Goal: Task Accomplishment & Management: Complete application form

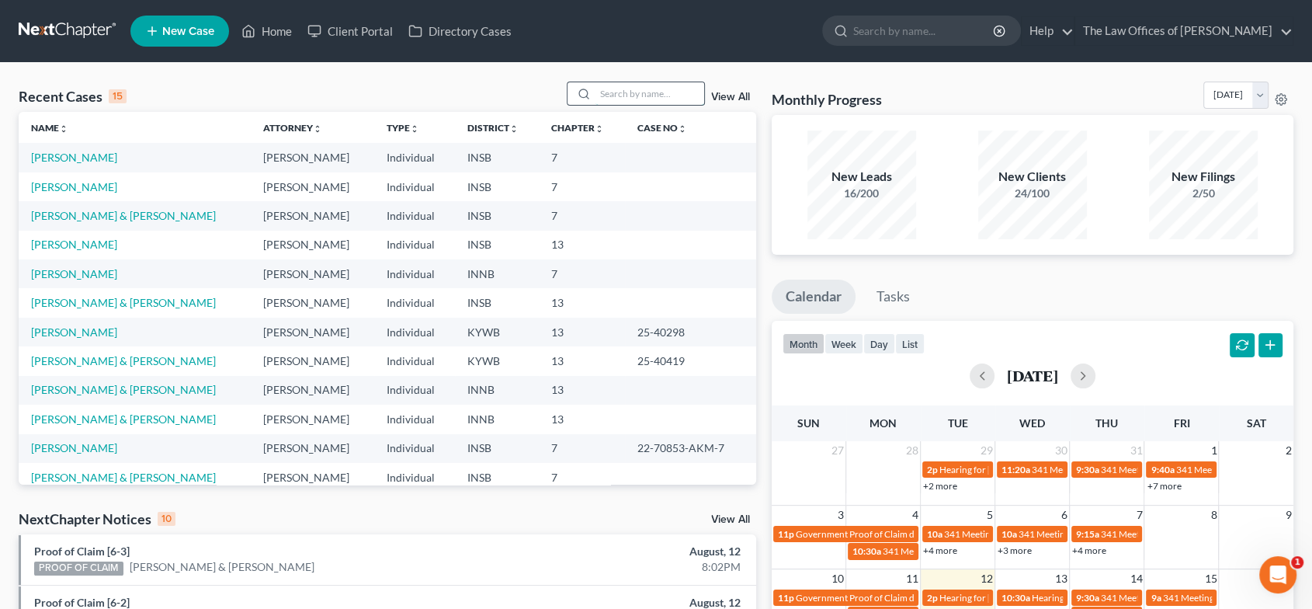
click at [625, 98] on input "search" at bounding box center [649, 93] width 109 height 23
type input "[PERSON_NAME]"
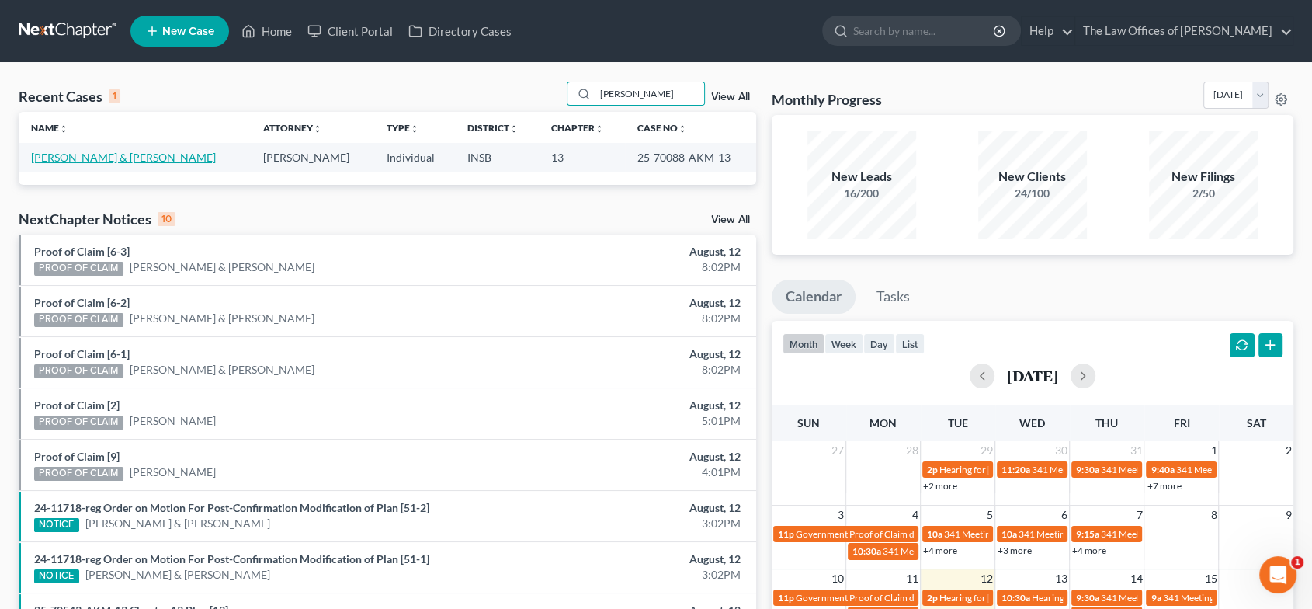
click at [71, 153] on link "[PERSON_NAME] & [PERSON_NAME]" at bounding box center [123, 157] width 185 height 13
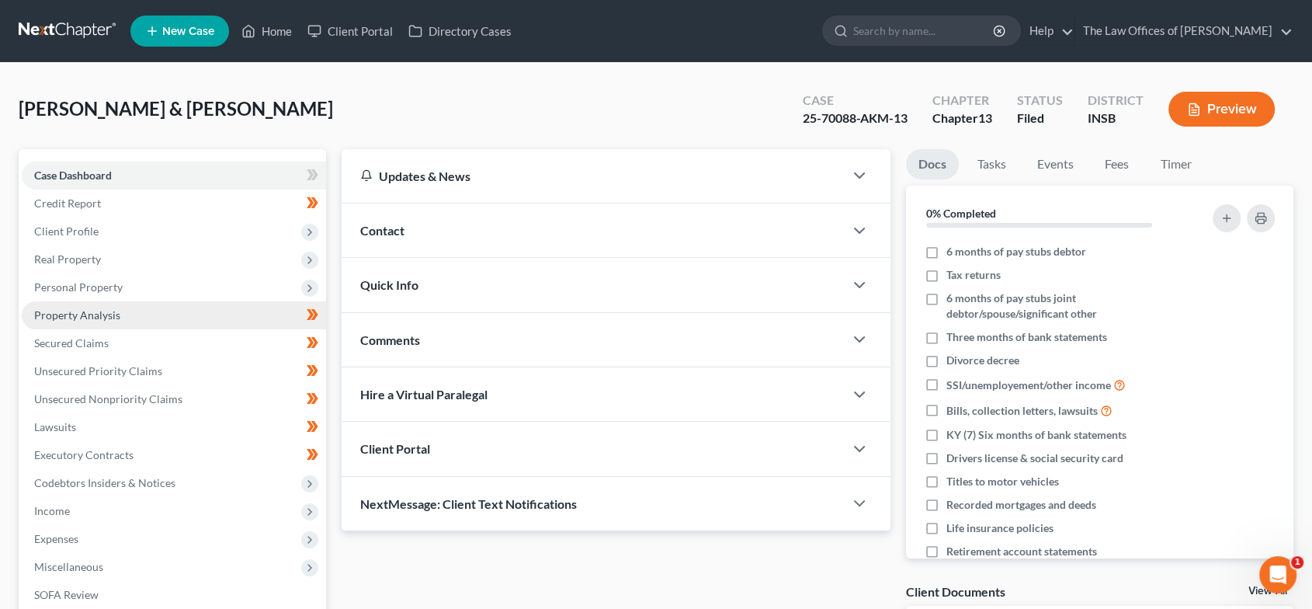
click at [124, 315] on link "Property Analysis" at bounding box center [174, 315] width 304 height 28
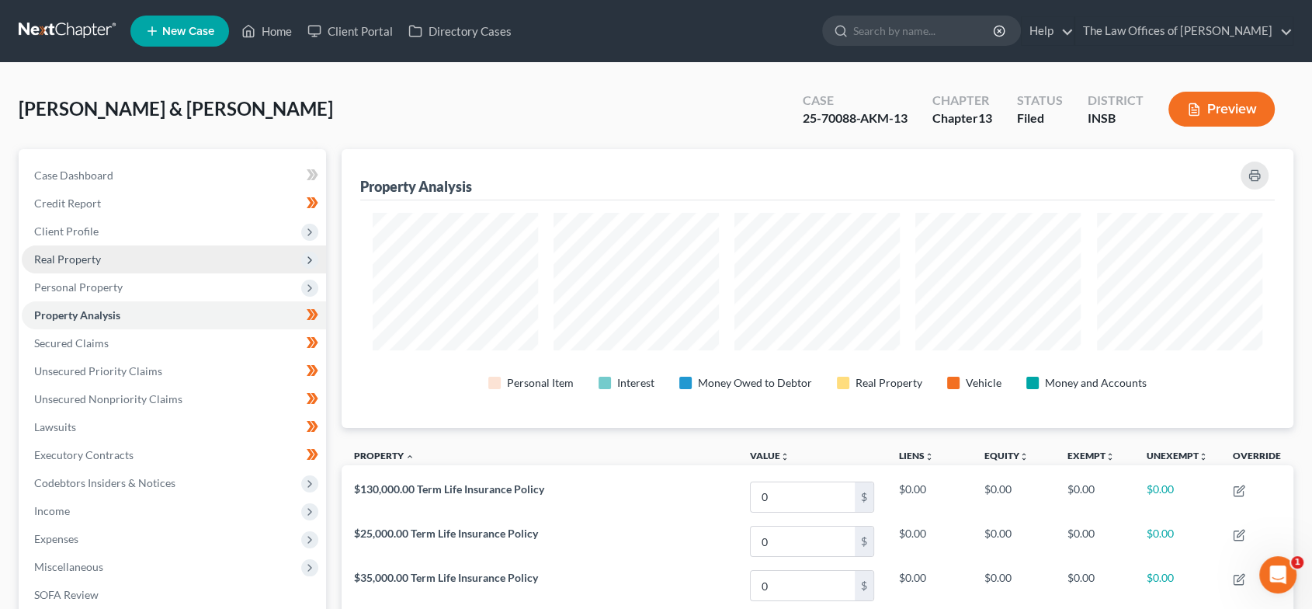
click at [113, 253] on span "Real Property" at bounding box center [174, 259] width 304 height 28
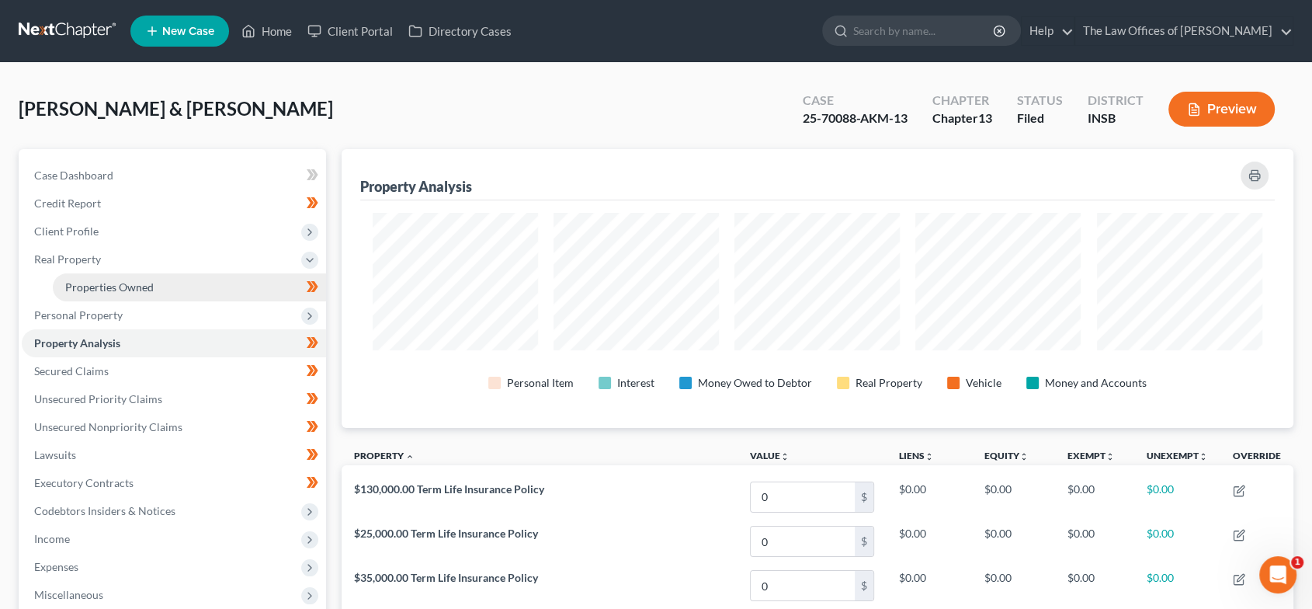
click at [163, 282] on link "Properties Owned" at bounding box center [189, 287] width 273 height 28
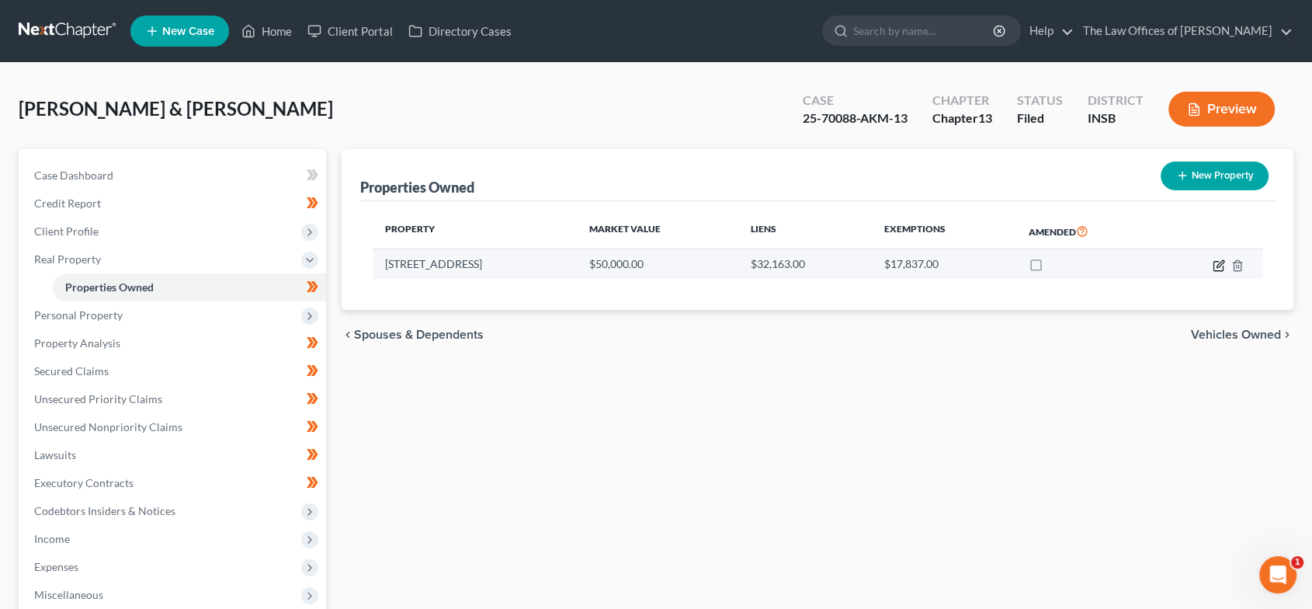
click at [1213, 259] on icon "button" at bounding box center [1219, 265] width 12 height 12
select select "15"
select select "25"
select select "2"
select select "5"
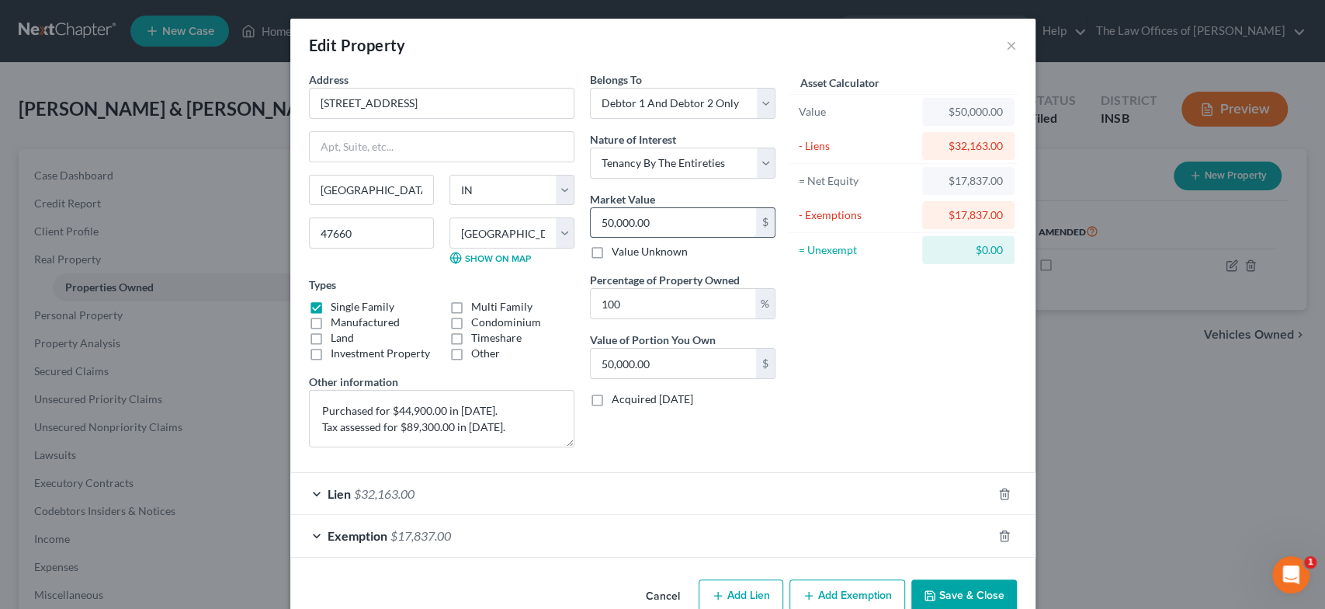
type input "1"
type input "1.00"
type input "11"
type input "11.00"
type input "119"
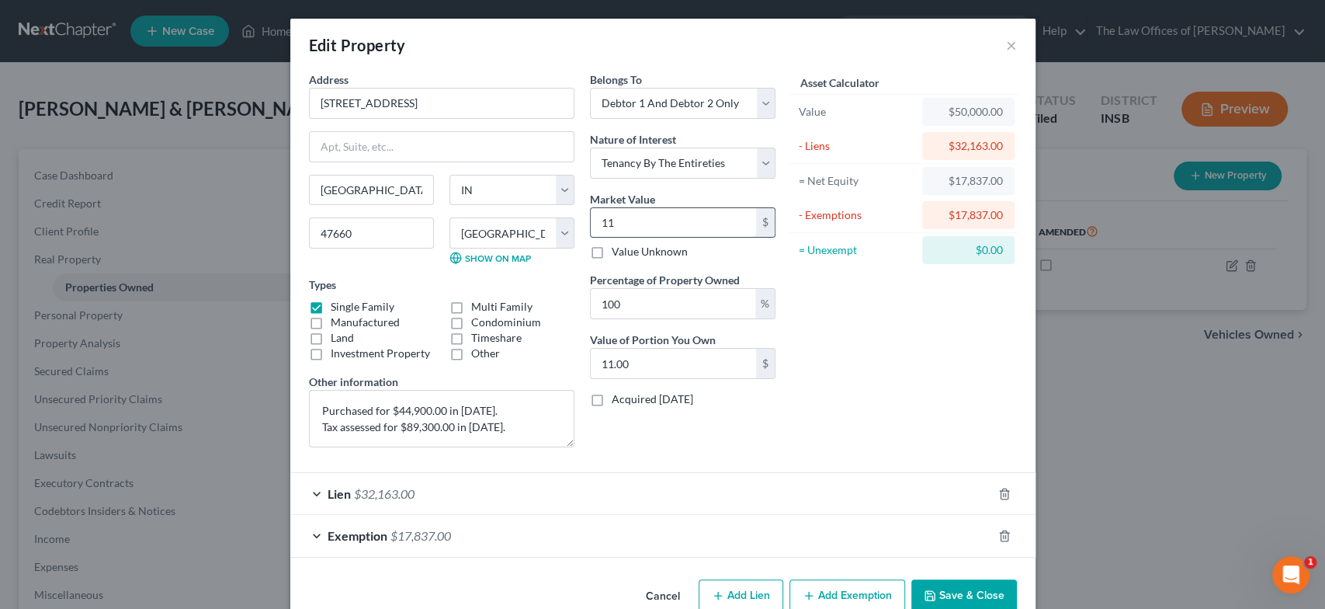
type input "119.00"
type input "1190"
type input "1,190.00"
type input "1,1900"
type input "11,900.00"
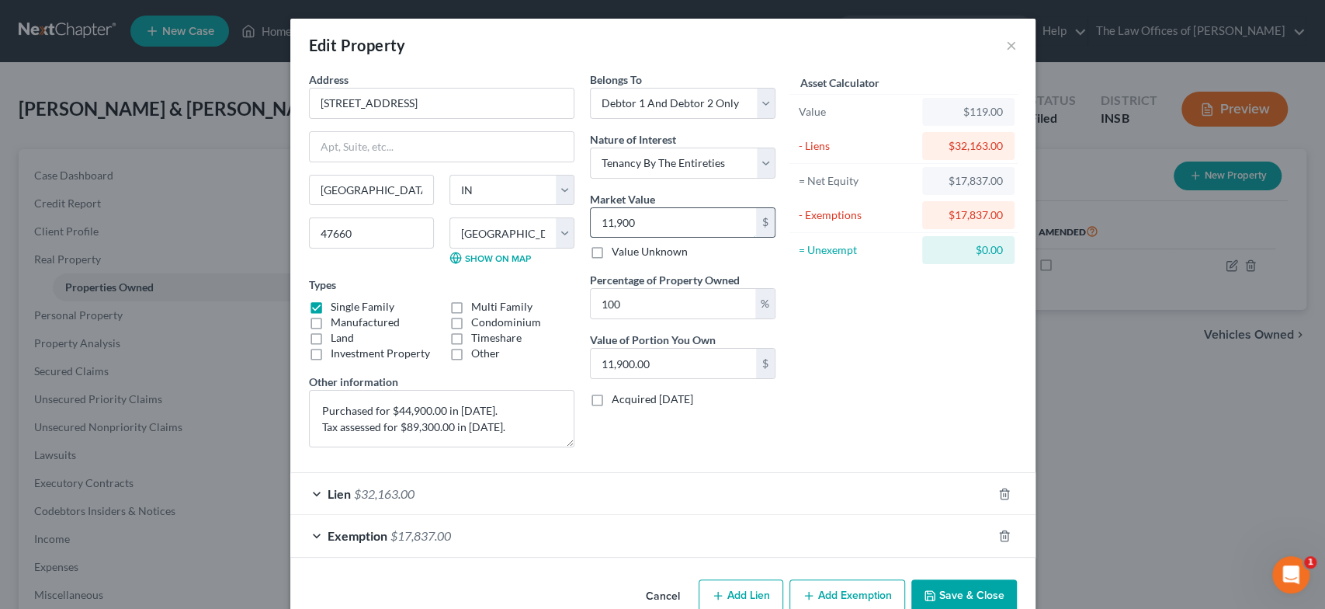
type input "11,9000"
type input "119,000.00"
type input "119,000"
click at [439, 529] on span "$17,837.00" at bounding box center [420, 535] width 61 height 15
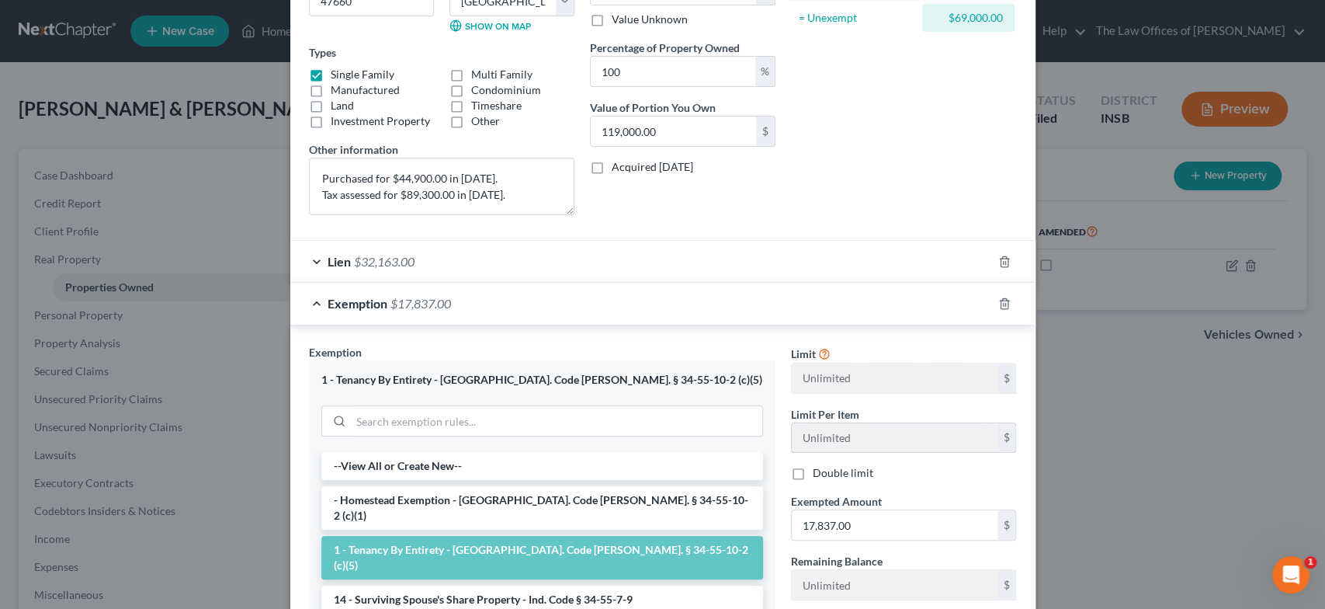
scroll to position [345, 0]
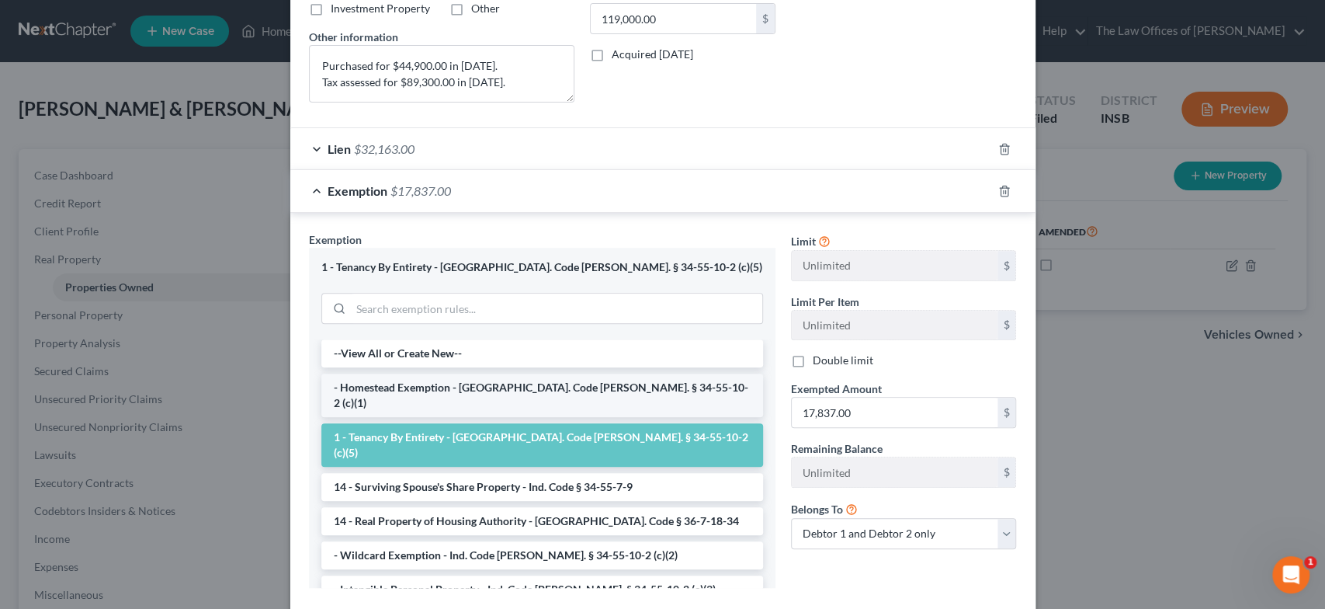
click at [522, 380] on li "- Homestead Exemption - [GEOGRAPHIC_DATA]. Code [PERSON_NAME]. § 34-55-10-2 (c)…" at bounding box center [542, 394] width 442 height 43
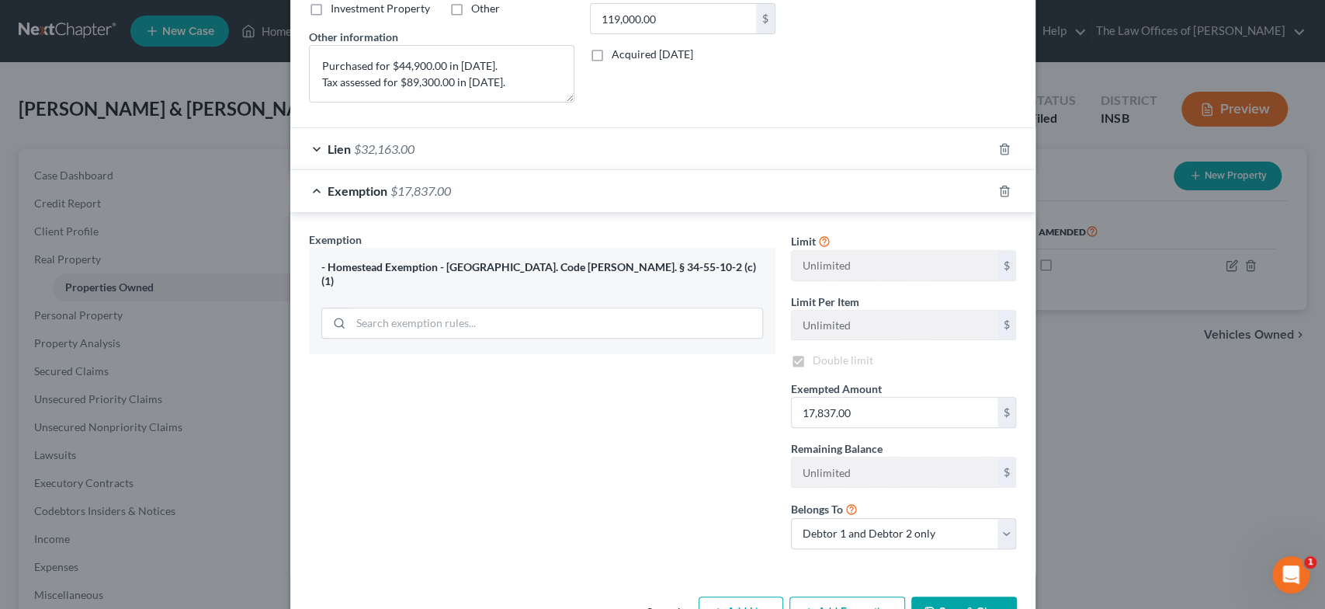
checkbox input "true"
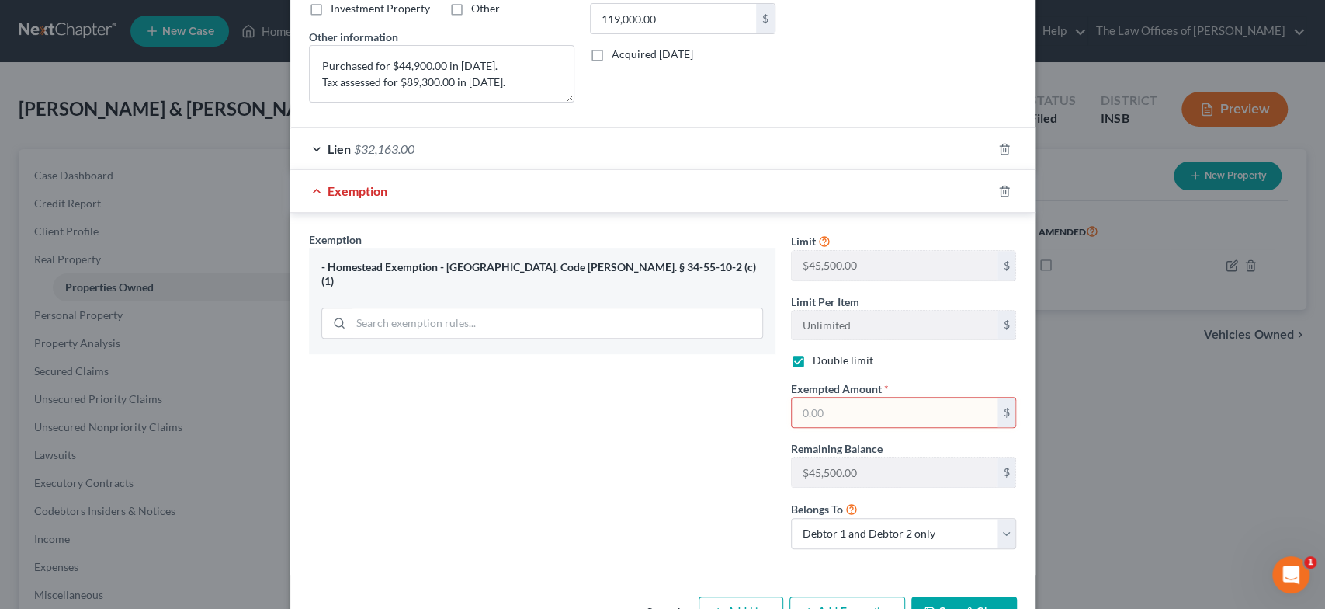
click at [841, 414] on input "text" at bounding box center [895, 412] width 206 height 30
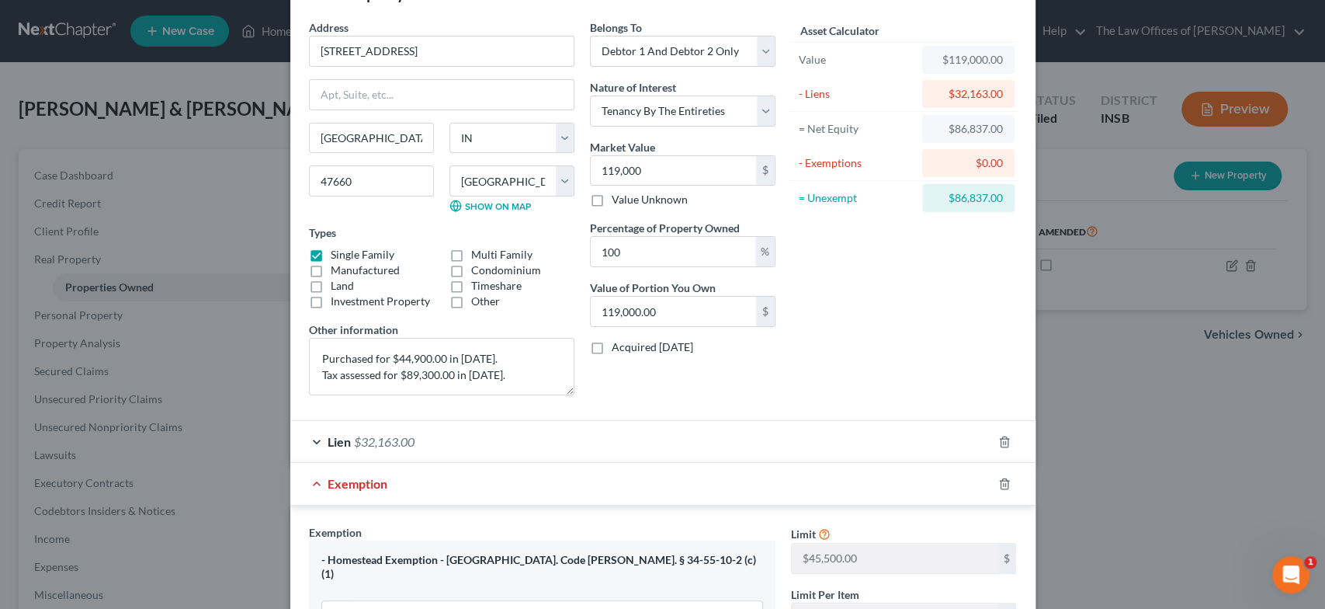
scroll to position [48, 0]
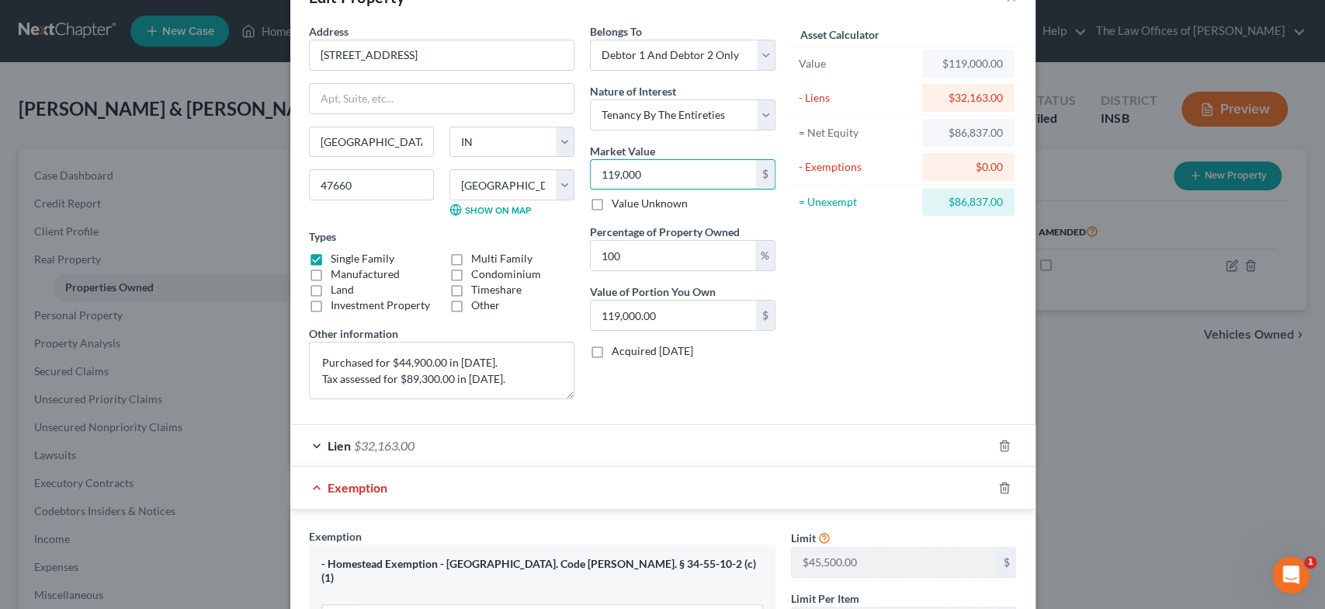
type input "9"
type input "9.00"
type input "90"
type input "90.00"
type input "900"
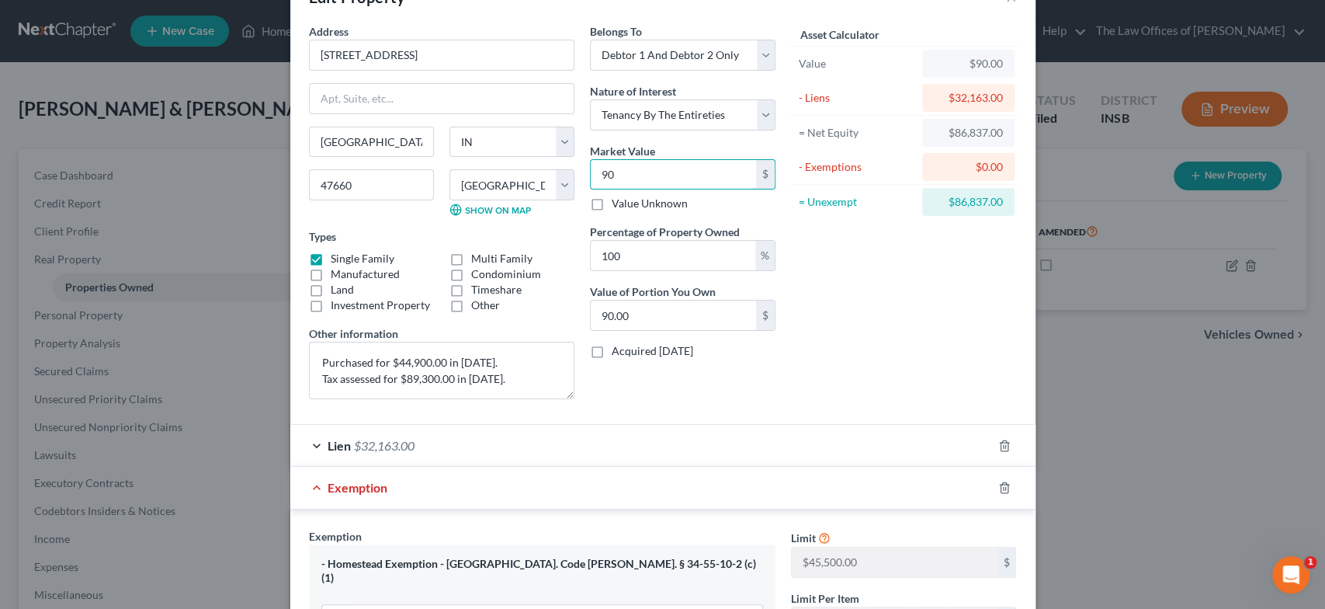
type input "900.00"
type input "9000"
type input "9,000.00"
type input "9,0000"
type input "90,000.00"
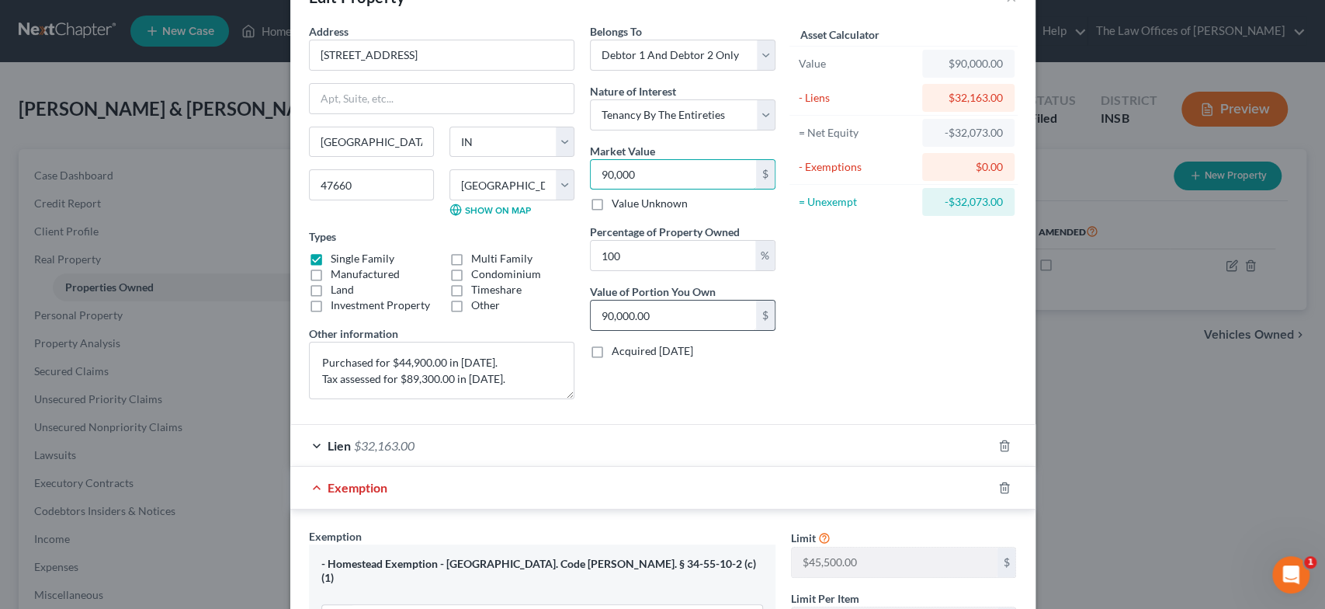
type input "90,000"
type input "0.00"
type input "1"
type input "0.01"
type input "10"
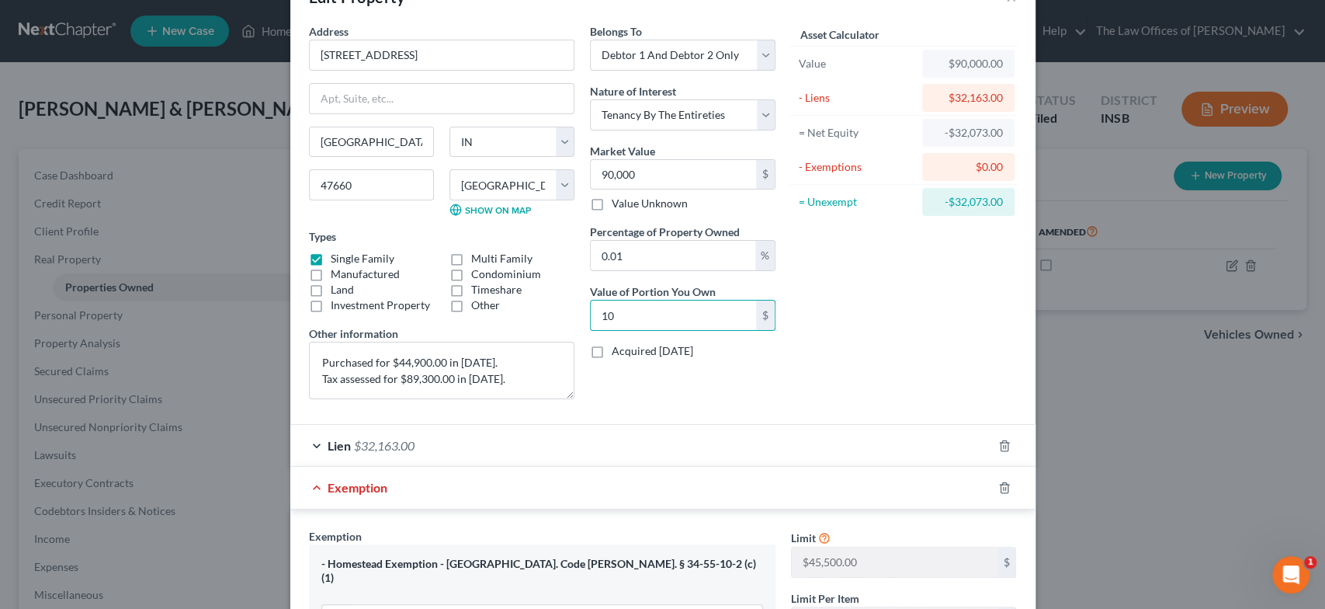
type input "0.11"
type input "100"
type input "1.11"
type input "1,000.00"
type input "0"
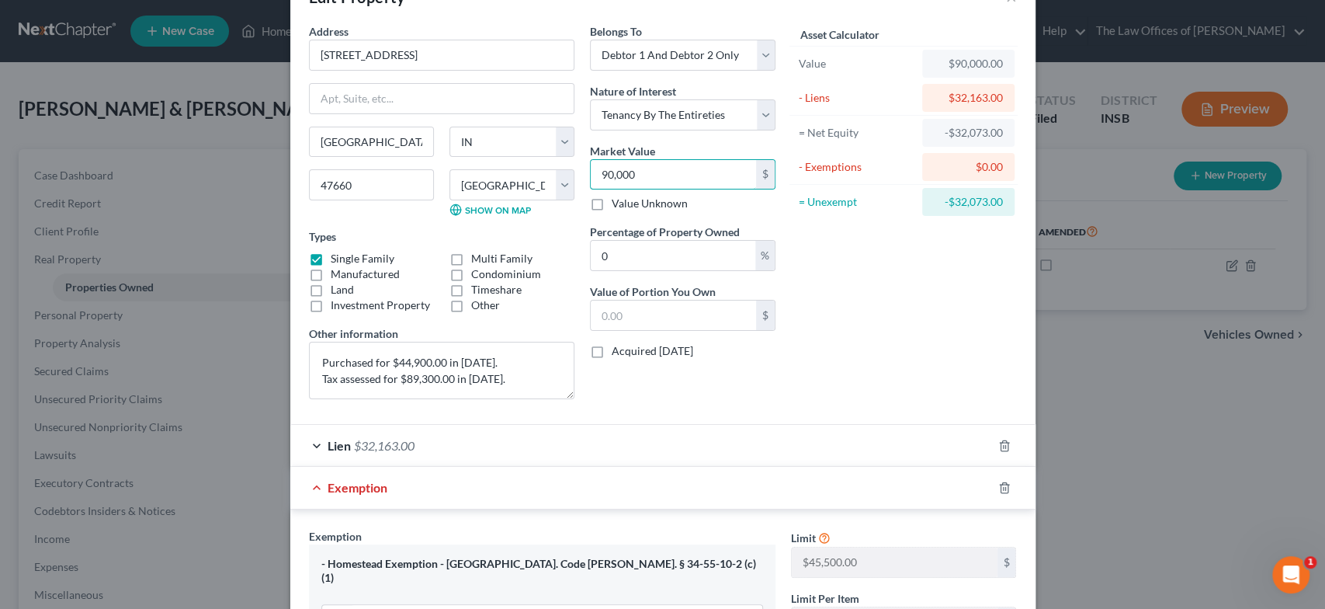
type input "1"
type input "0"
type input "100,000"
click at [689, 238] on label "Percentage of Property Owned" at bounding box center [665, 232] width 150 height 16
click at [605, 248] on input "0" at bounding box center [673, 256] width 165 height 30
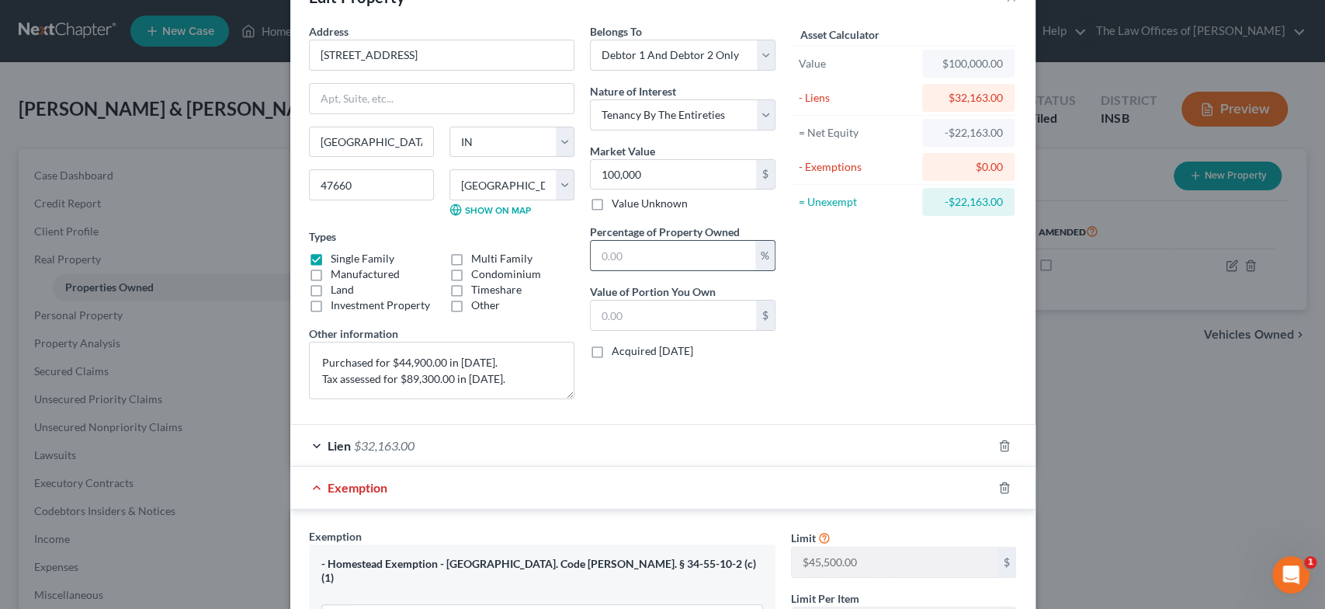
type input "1"
type input "1,000.00"
type input "10"
type input "10,000.00"
type input "100"
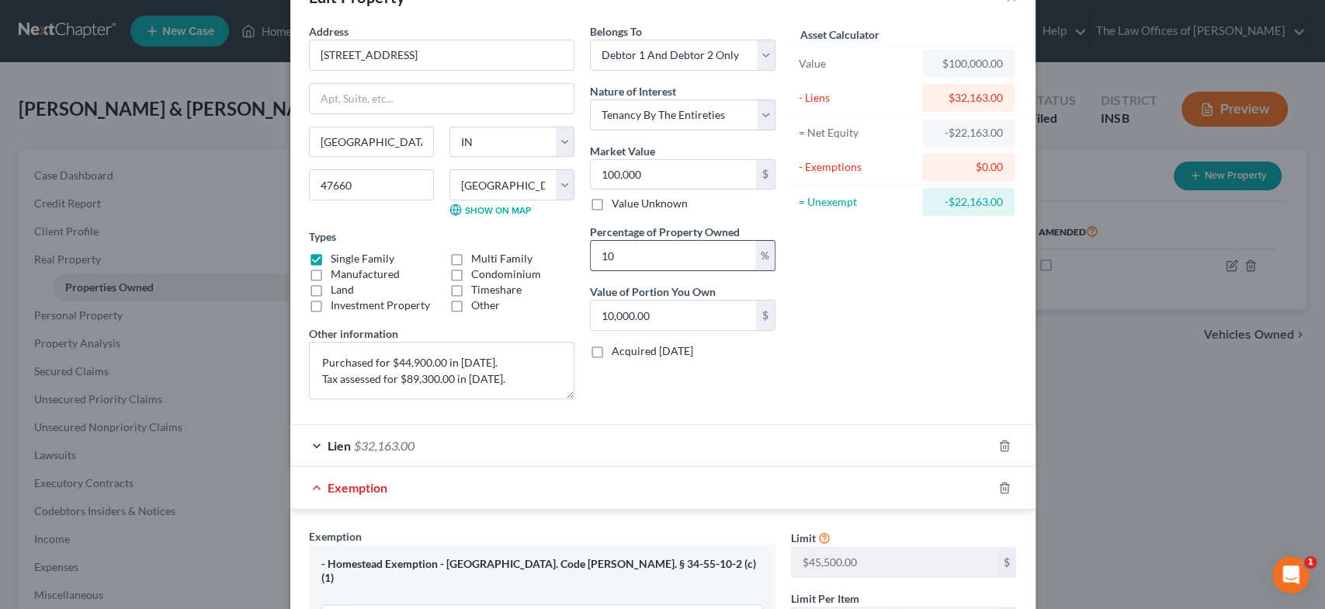
type input "100,000.00"
type input "100"
click at [915, 284] on div "Asset Calculator Value $100,000.00 - Liens $32,163.00 = Net Equity -$22,163.00 …" at bounding box center [903, 217] width 241 height 388
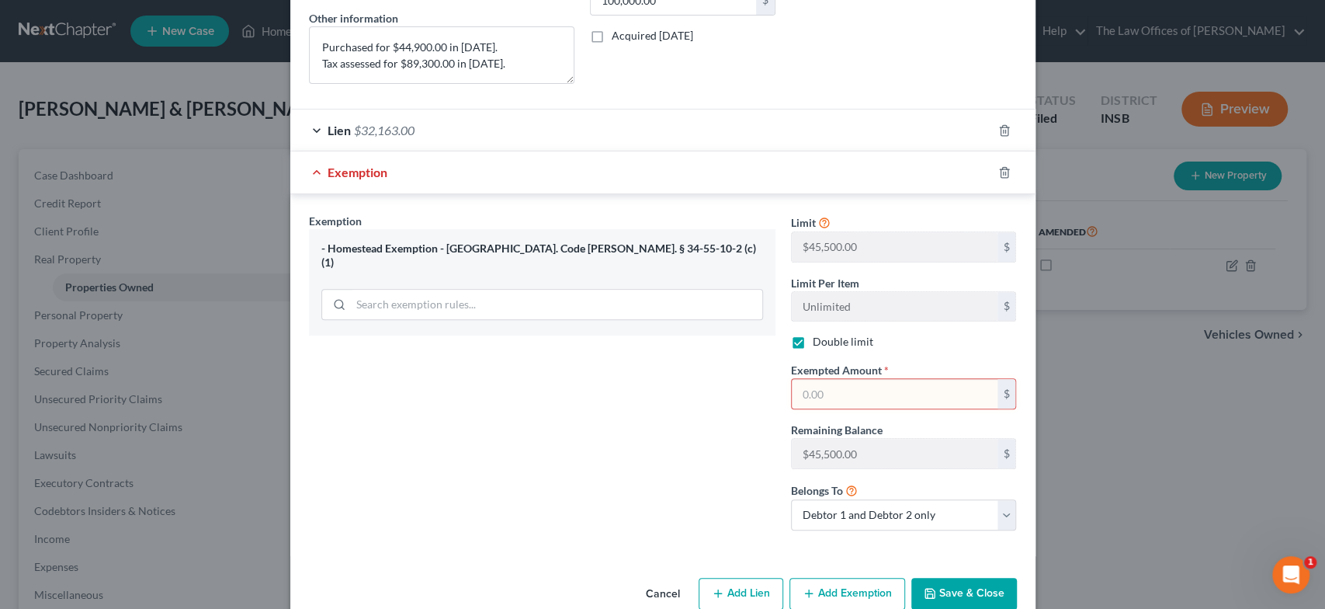
scroll to position [393, 0]
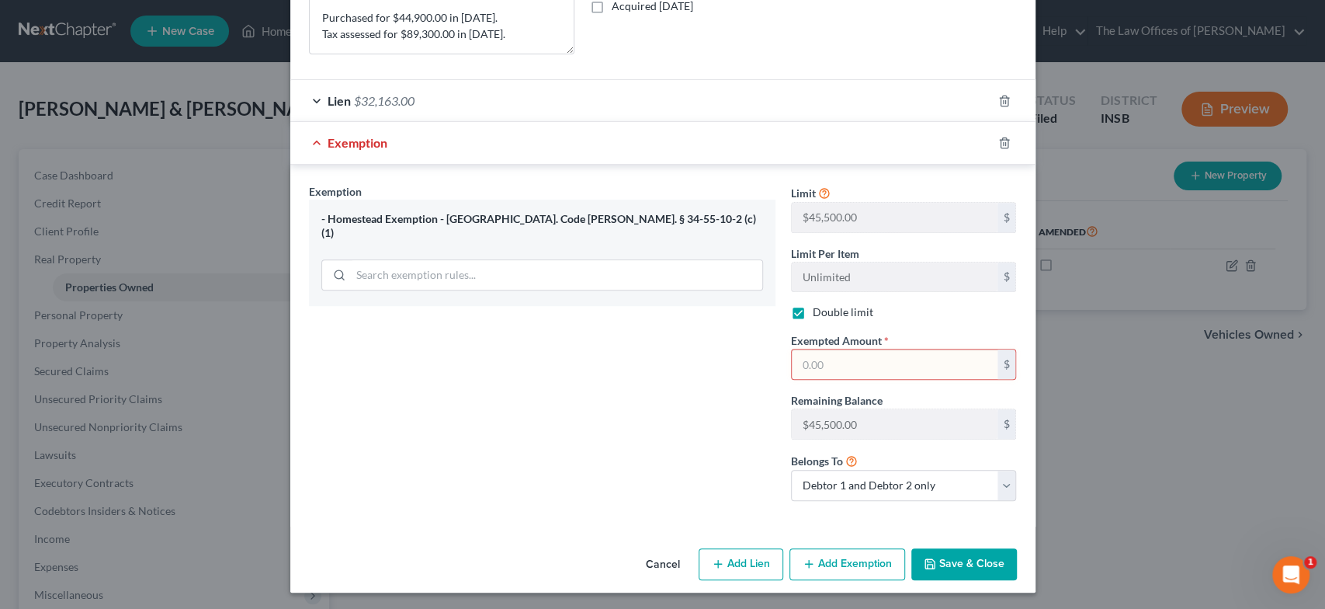
click at [841, 370] on input "text" at bounding box center [895, 364] width 206 height 30
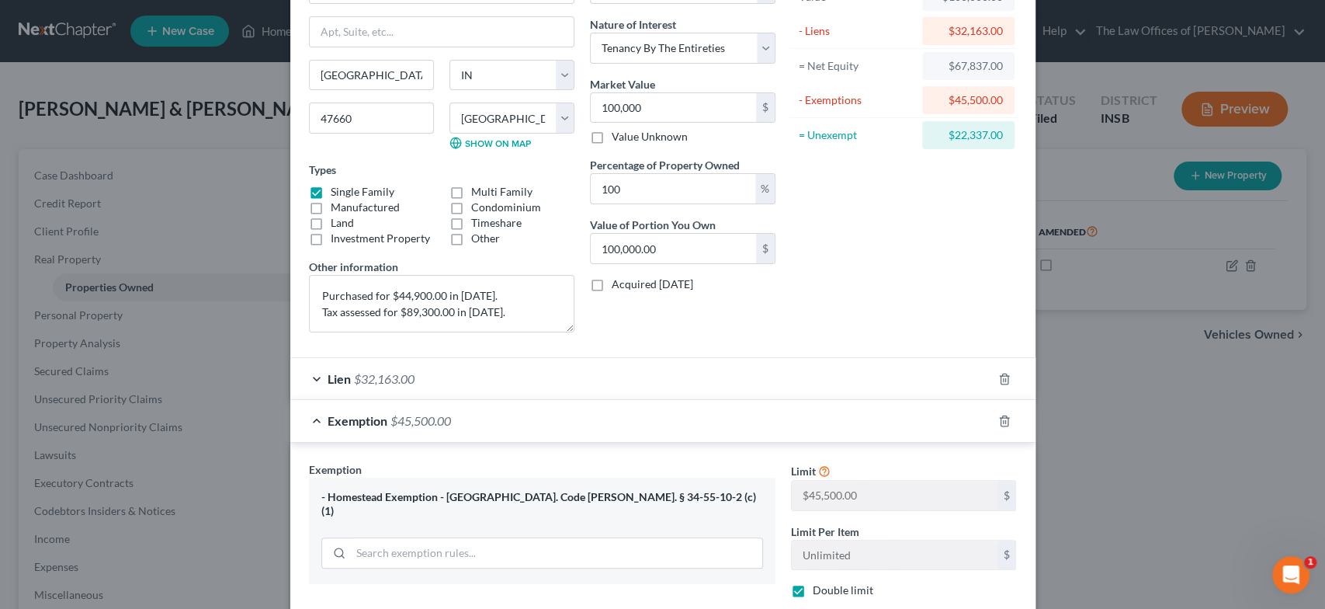
scroll to position [106, 0]
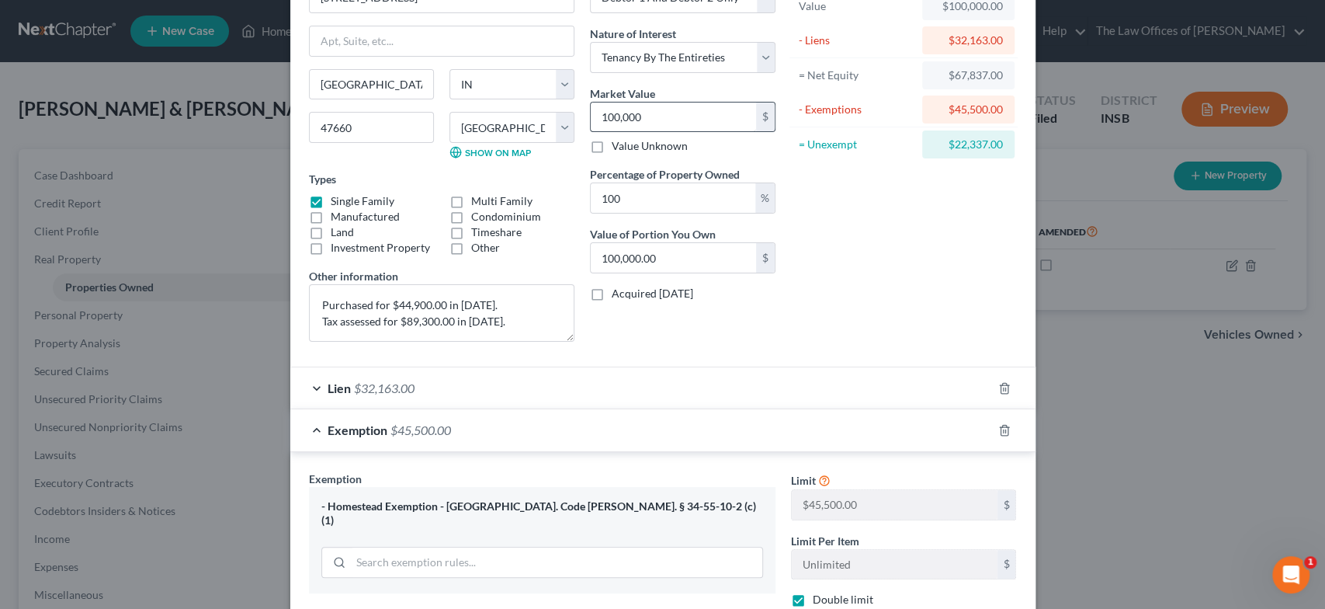
type input "45,500.00"
type input "9"
type input "9.00"
type input "90"
type input "90.00"
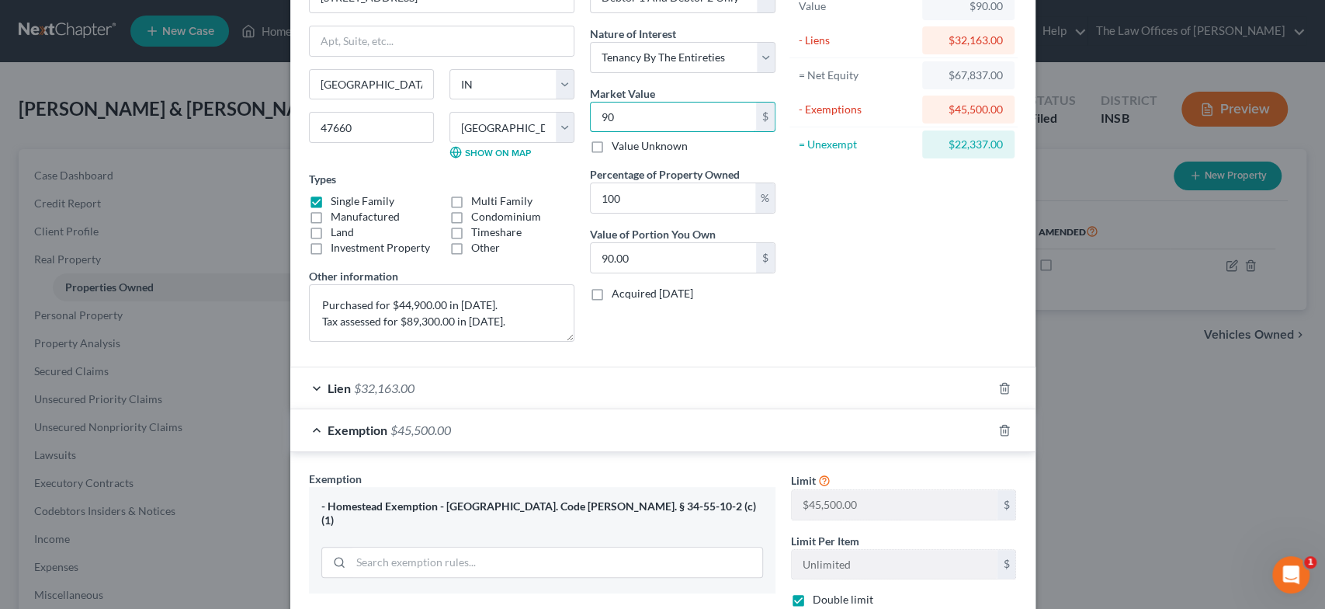
type input "900"
type input "900.00"
type input "9000"
type input "9,000.00"
type input "9,0000"
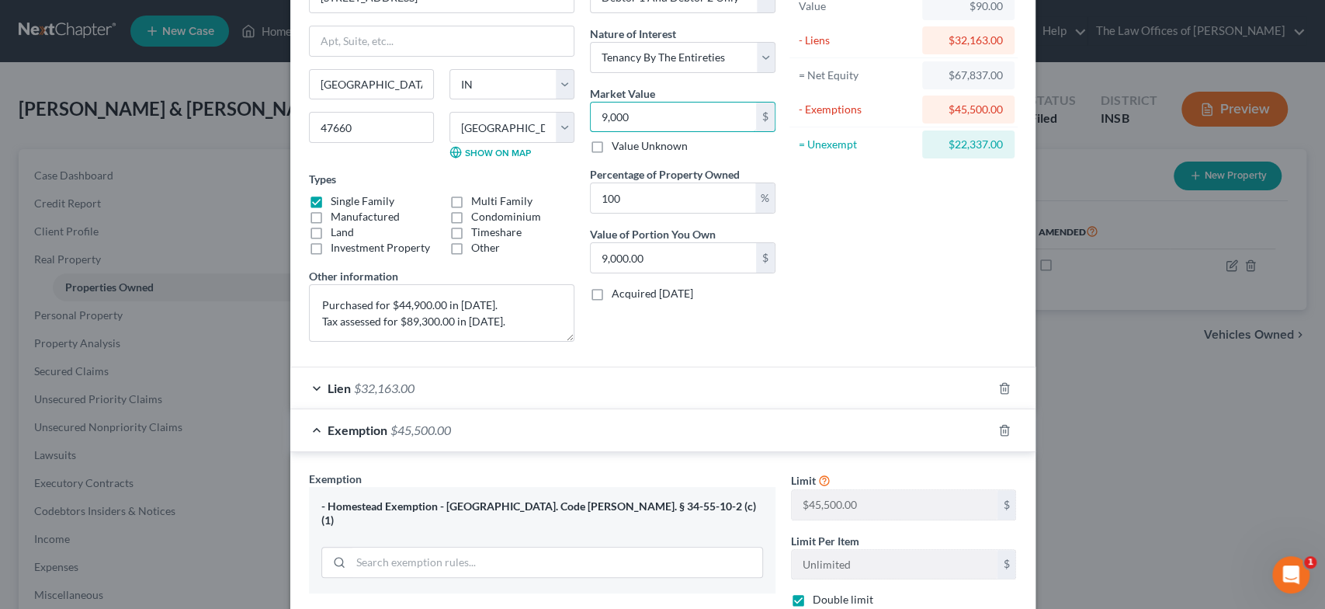
type input "90,000.00"
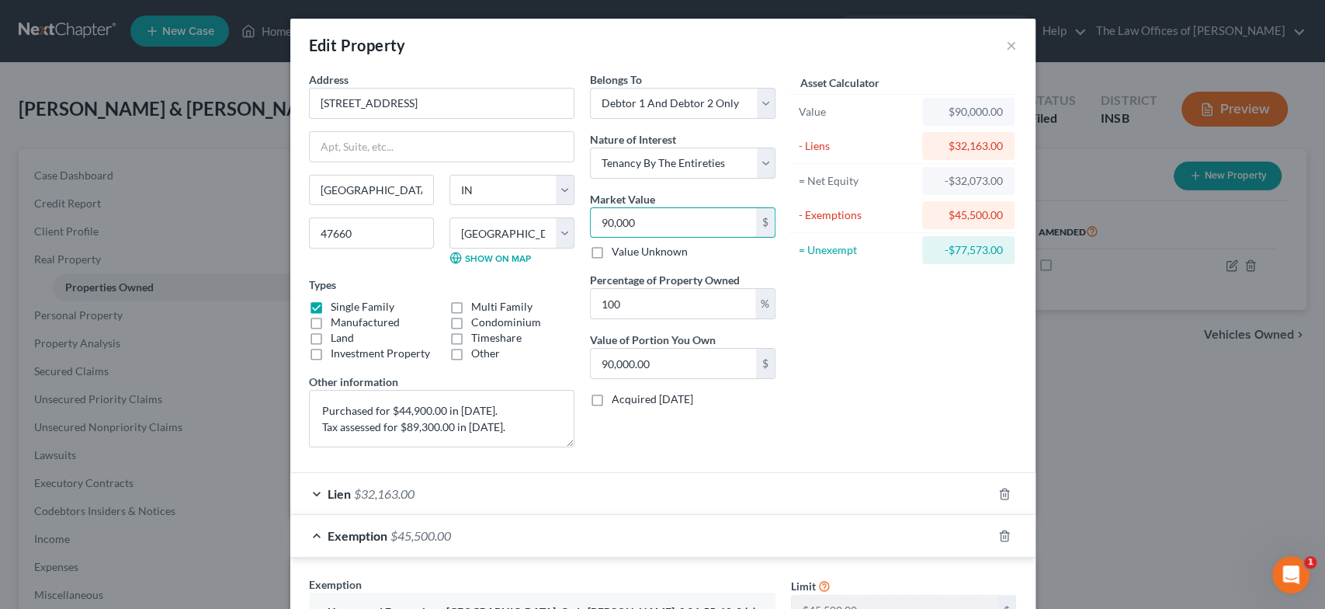
scroll to position [393, 0]
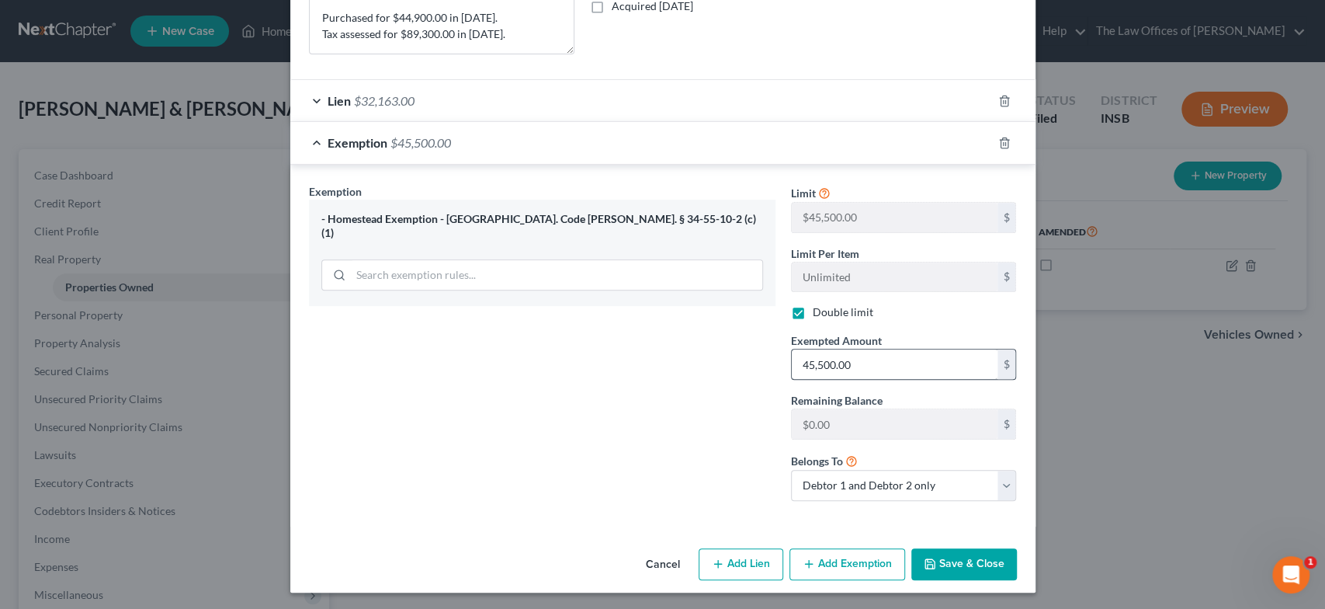
type input "90,000"
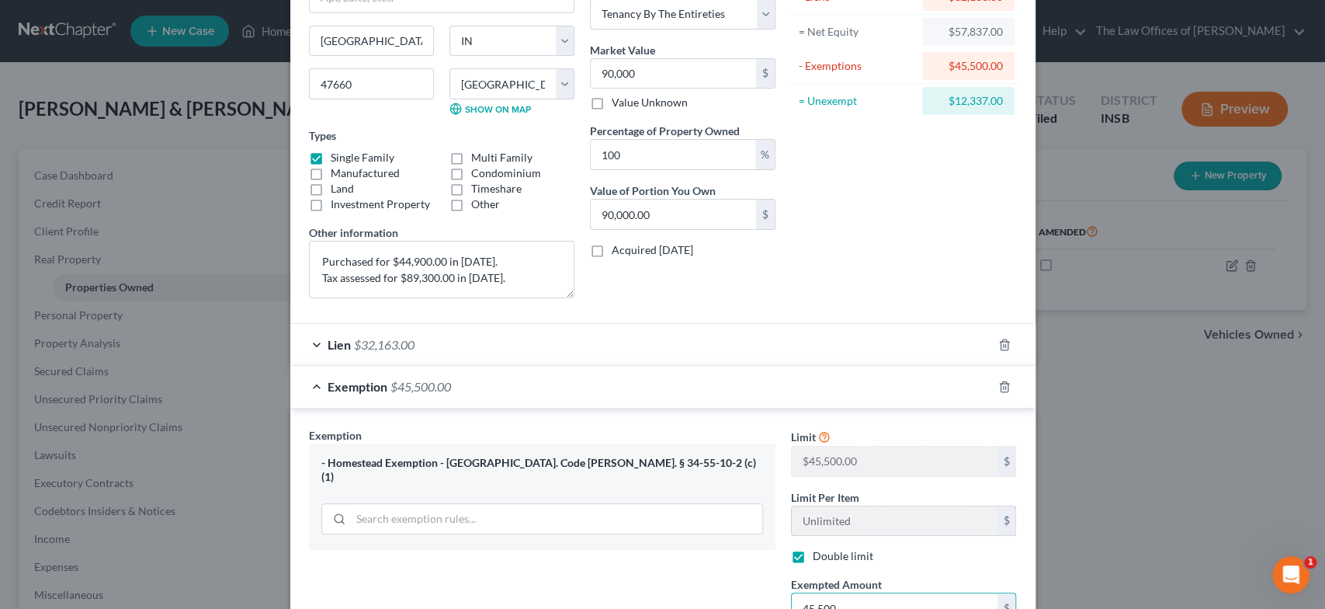
scroll to position [48, 0]
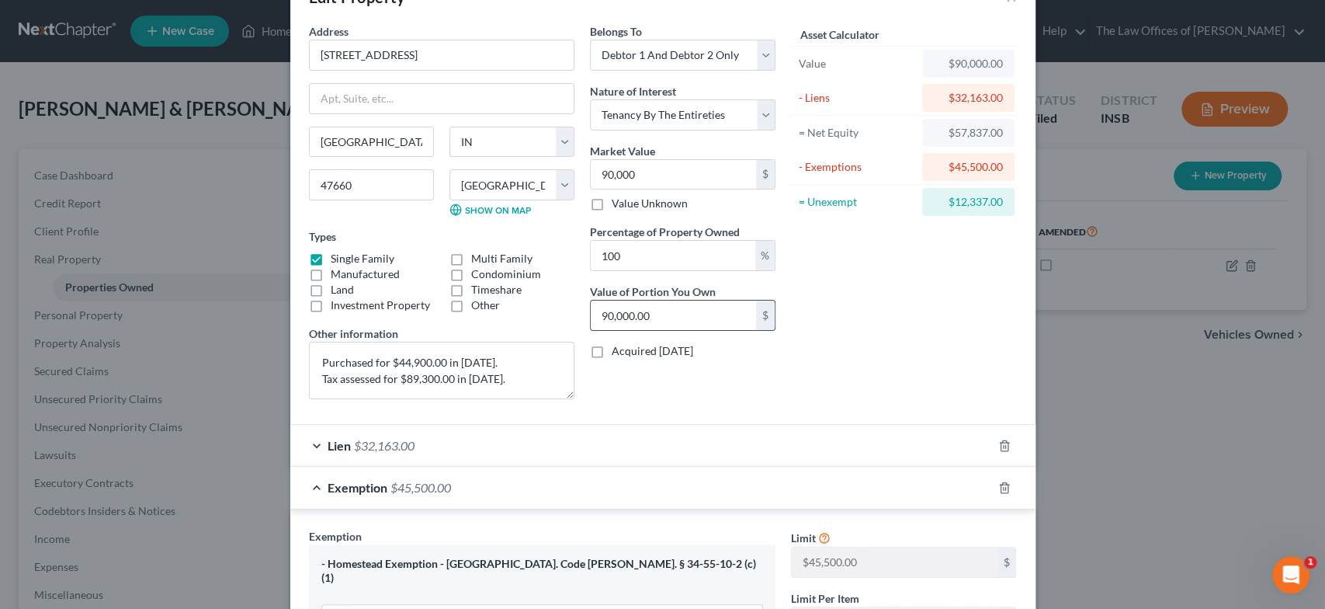
type input "45,500"
click at [678, 321] on input "90,000.00" at bounding box center [673, 315] width 165 height 30
type input "0.01"
type input "8"
type input "0.09"
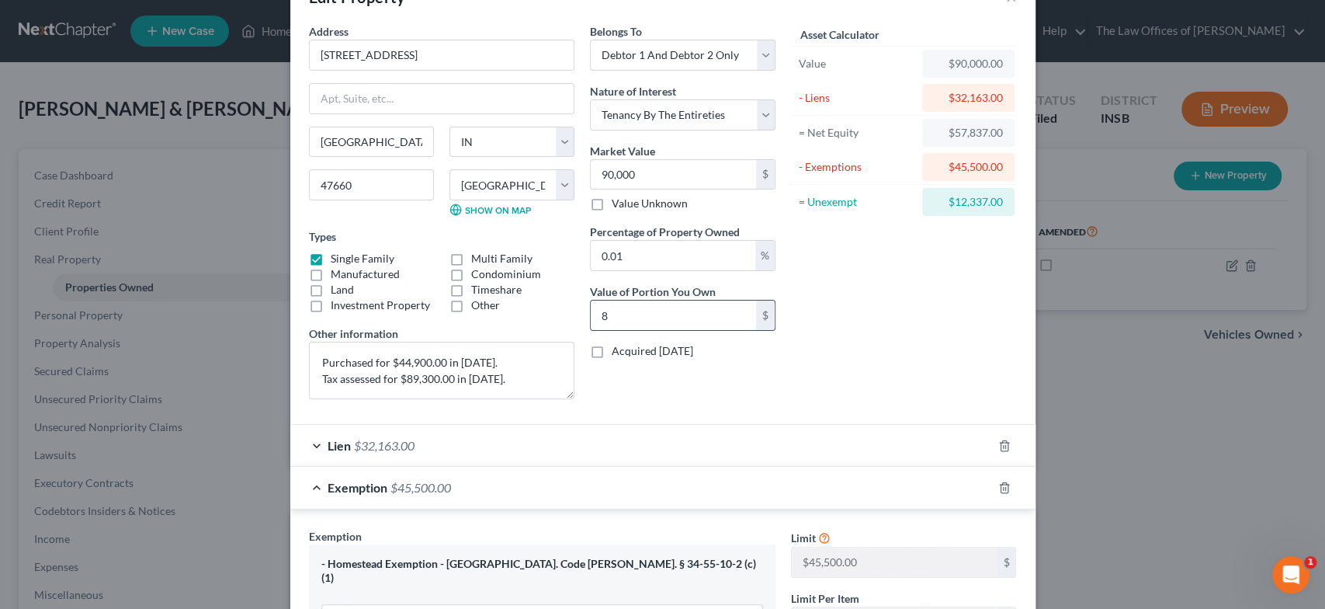
type input "80"
type input "0.89"
type input "800"
type input "8.89"
type input "8,000"
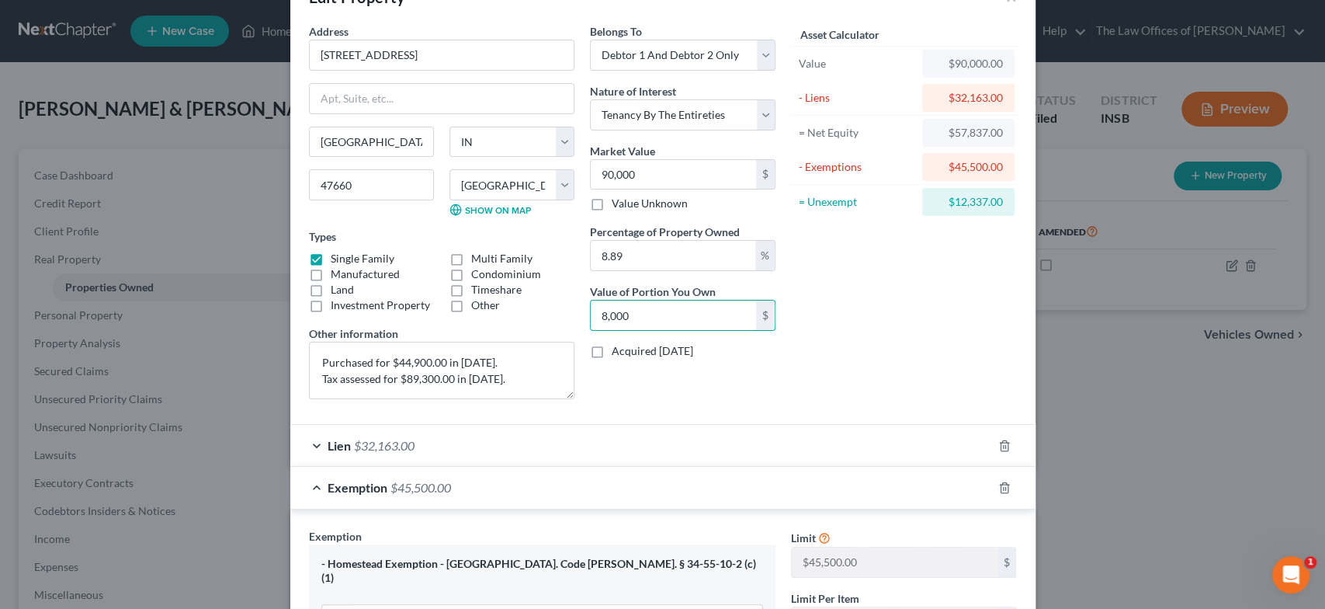
drag, startPoint x: 626, startPoint y: 319, endPoint x: 557, endPoint y: 317, distance: 69.1
click at [557, 317] on div "Address * [GEOGRAPHIC_DATA] [US_STATE][GEOGRAPHIC_DATA] [GEOGRAPHIC_DATA] [GEOG…" at bounding box center [542, 217] width 482 height 388
type input "0"
click at [657, 166] on input "90,000" at bounding box center [673, 175] width 165 height 30
type input "8"
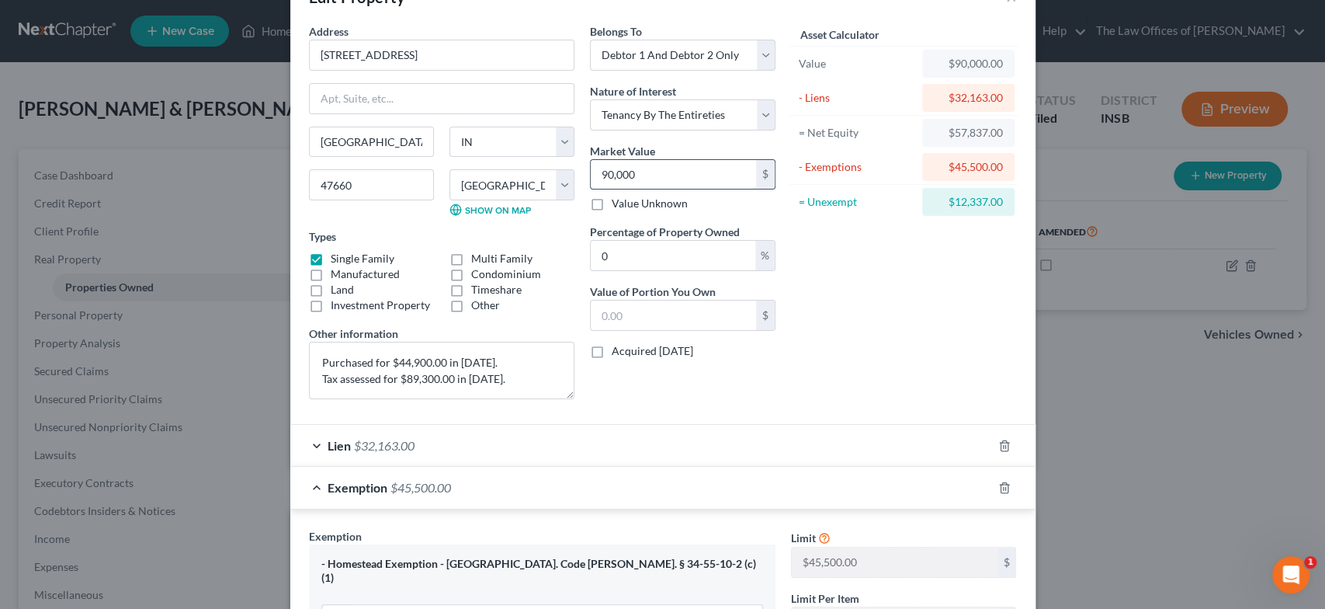
type input "0"
type input "80,000"
click at [610, 250] on input "0" at bounding box center [673, 256] width 165 height 30
type input "1"
type input "800.00"
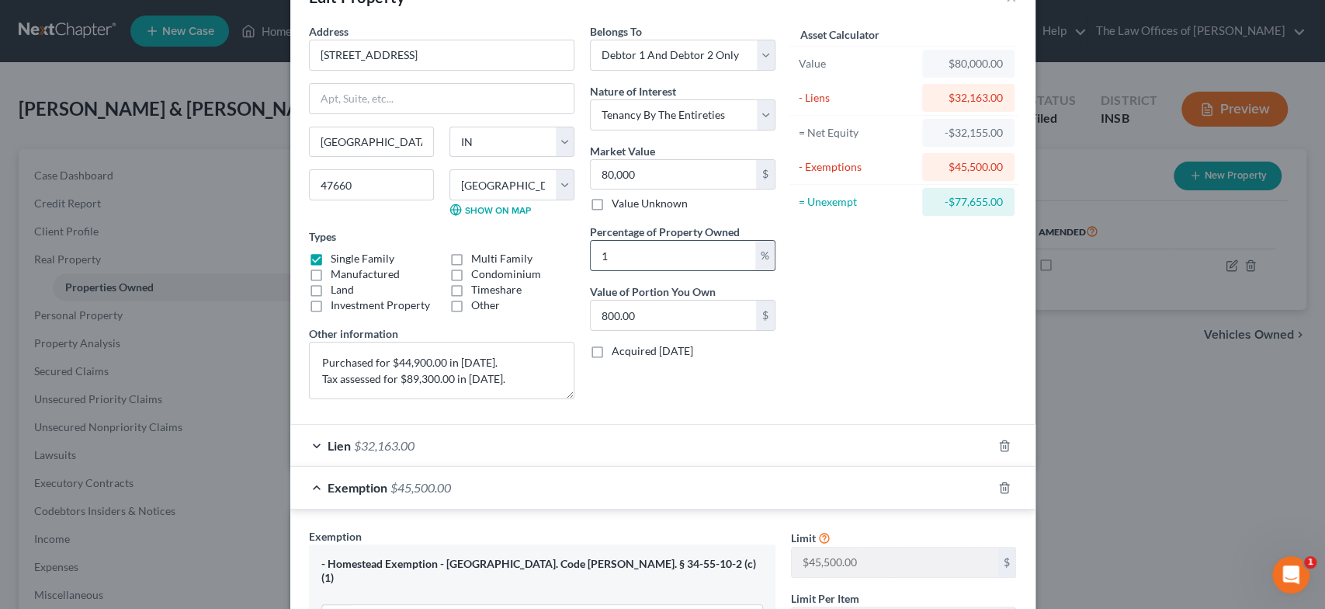
type input "10"
type input "8,000.00"
type input "100"
type input "80,000.00"
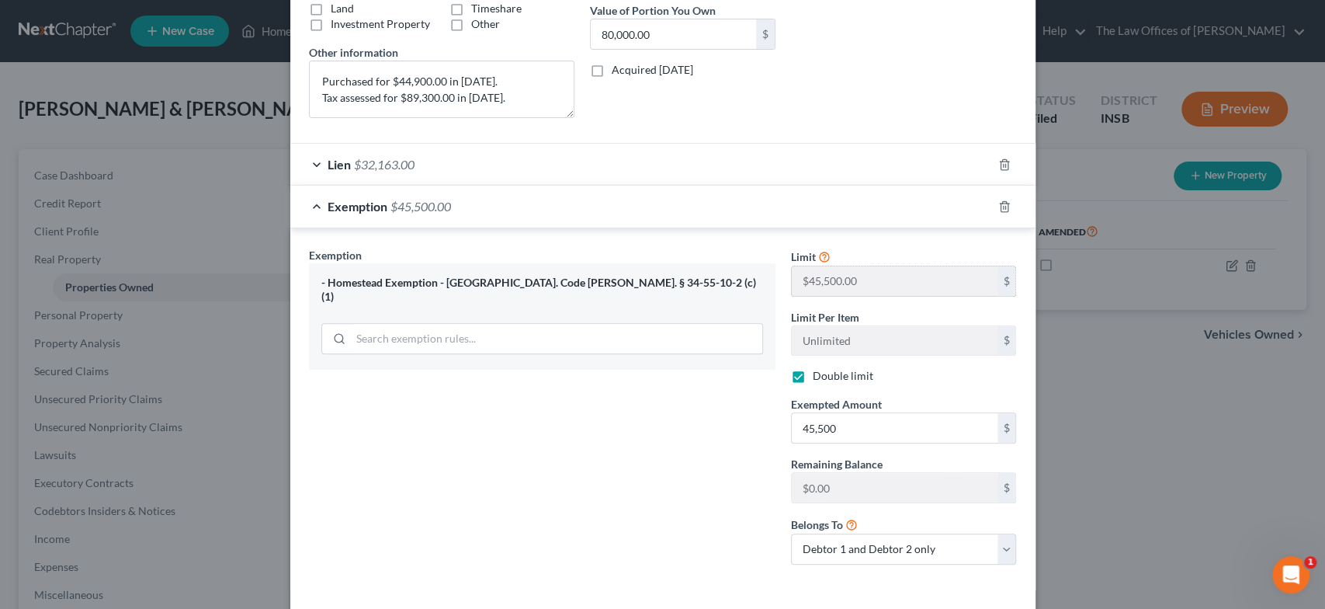
scroll to position [393, 0]
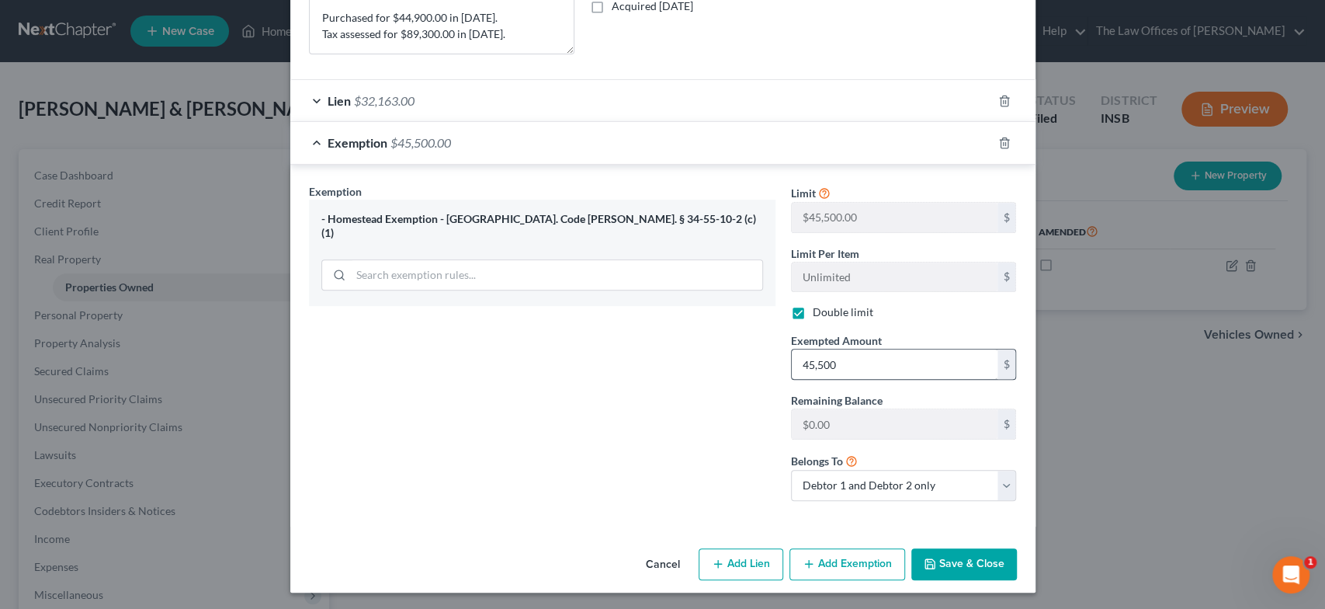
type input "100"
click at [861, 361] on input "45,500" at bounding box center [895, 364] width 206 height 30
type input "45,500"
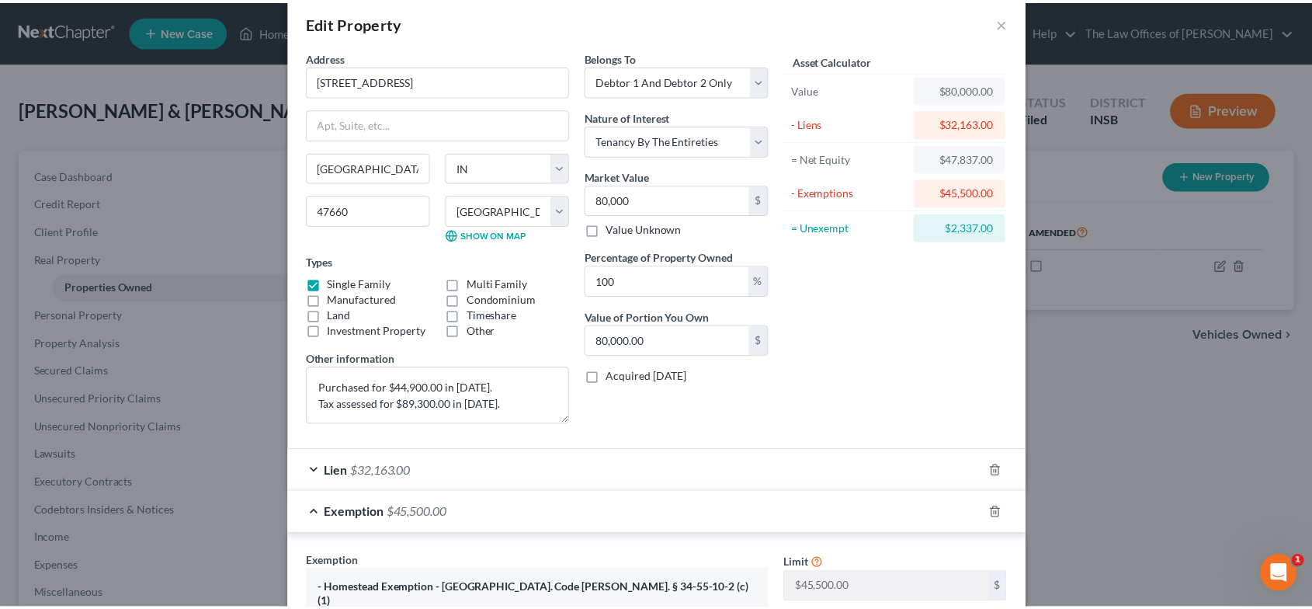
scroll to position [0, 0]
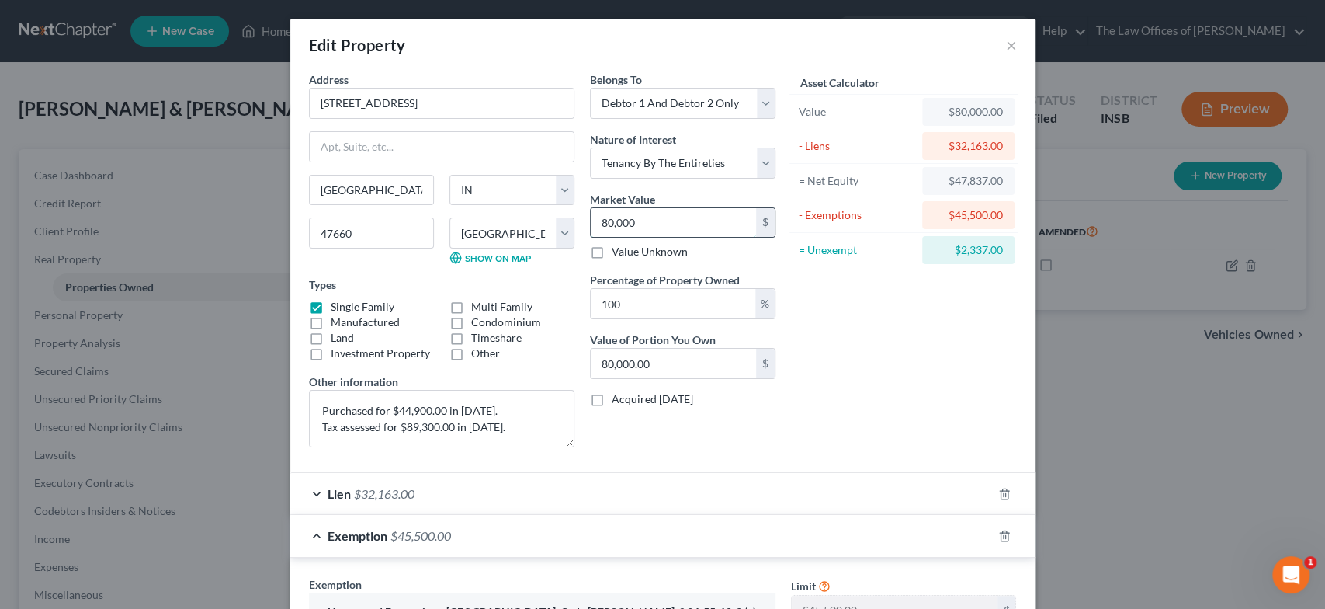
click at [606, 216] on input "80,000" at bounding box center [673, 223] width 165 height 30
type input "8"
type input "8.00"
type input "82"
type input "82.00"
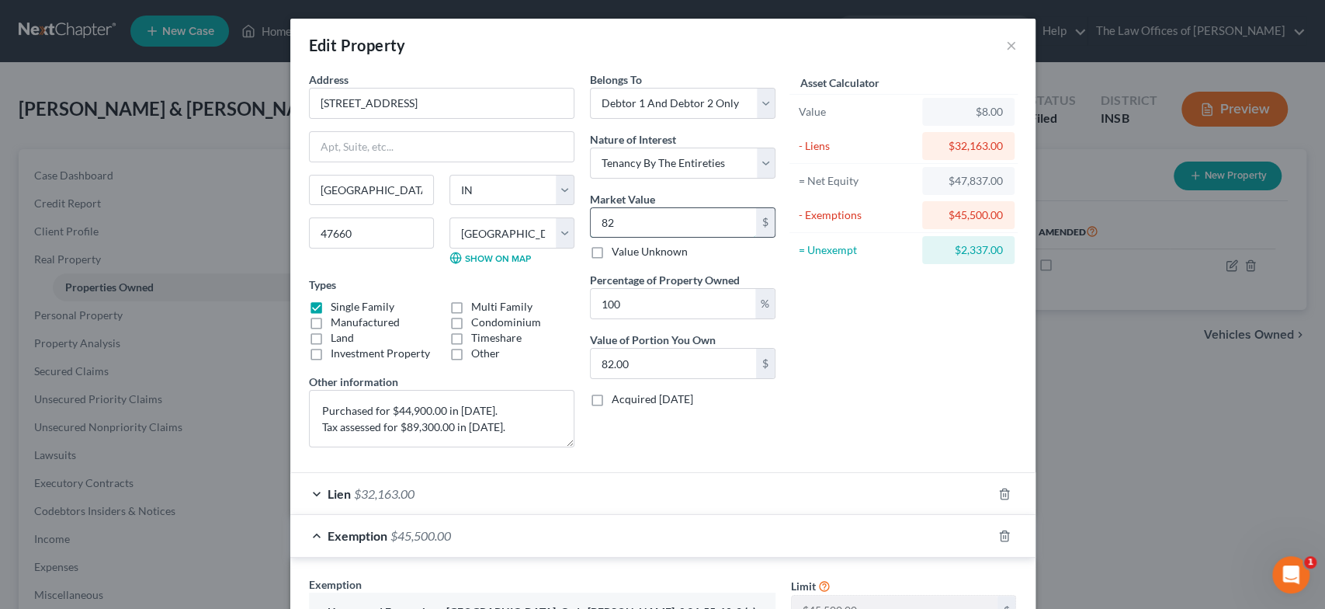
type input "820"
type input "820.00"
type input "8200"
type input "8,200.00"
type input "8,2000"
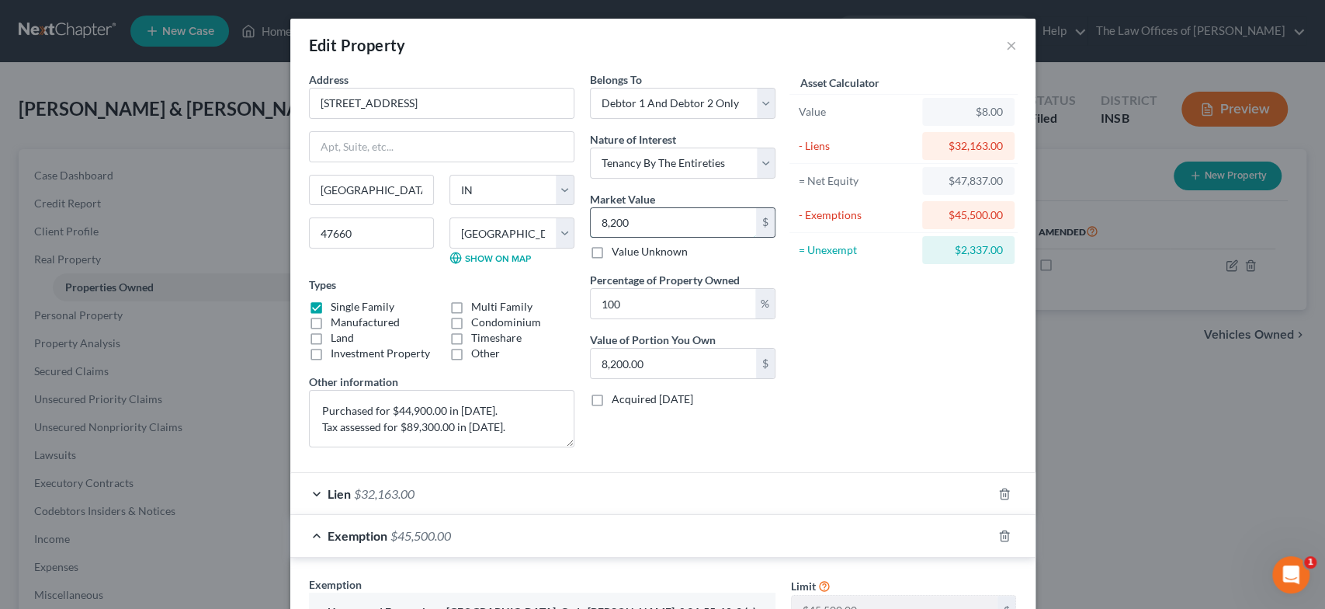
type input "82,000.00"
type input "82,000"
click at [1006, 47] on button "×" at bounding box center [1011, 45] width 11 height 19
